Goal: Navigation & Orientation: Go to known website

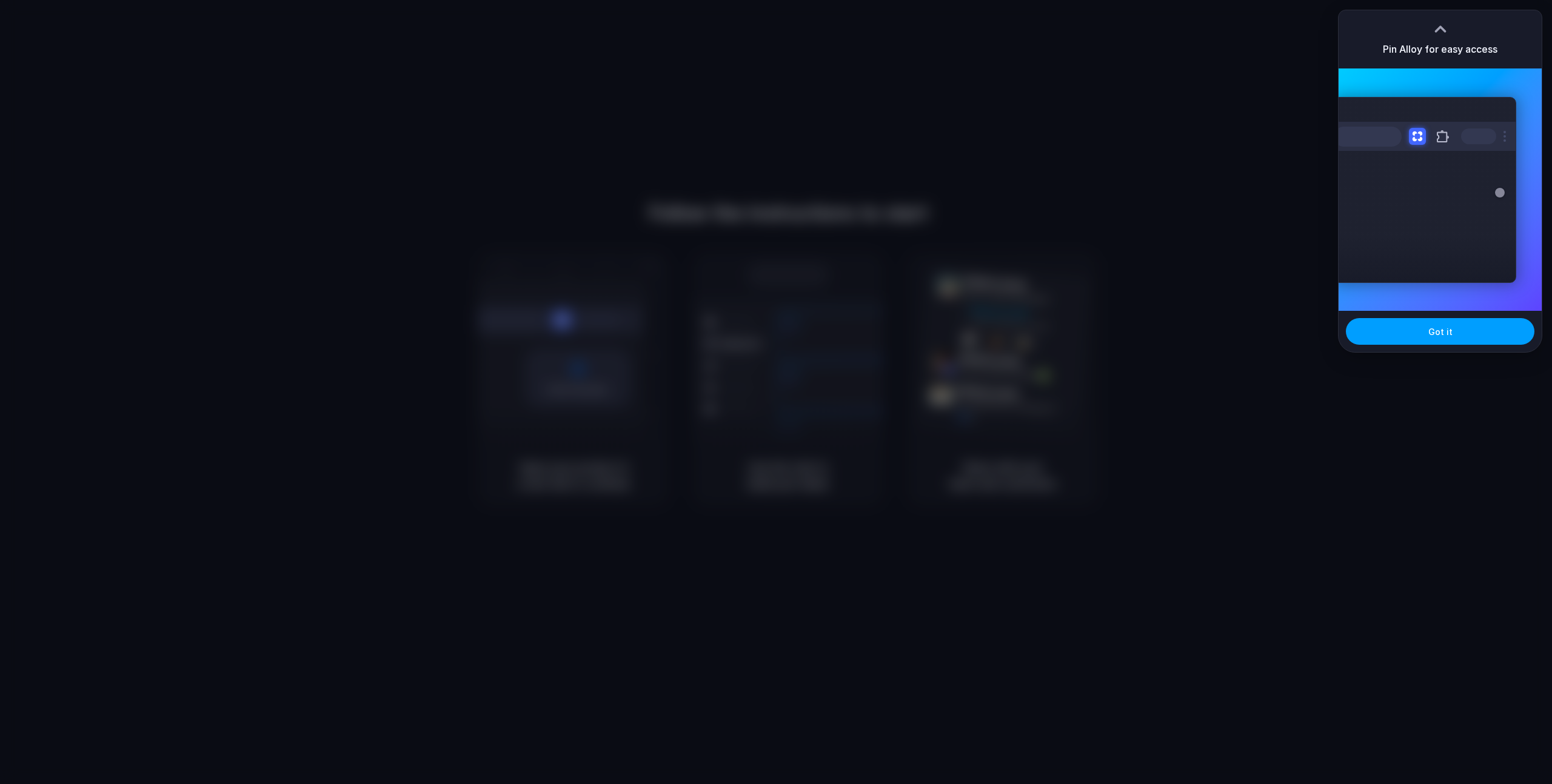
click at [1430, 333] on span "Got it" at bounding box center [1440, 331] width 24 height 12
